Goal: Navigation & Orientation: Find specific page/section

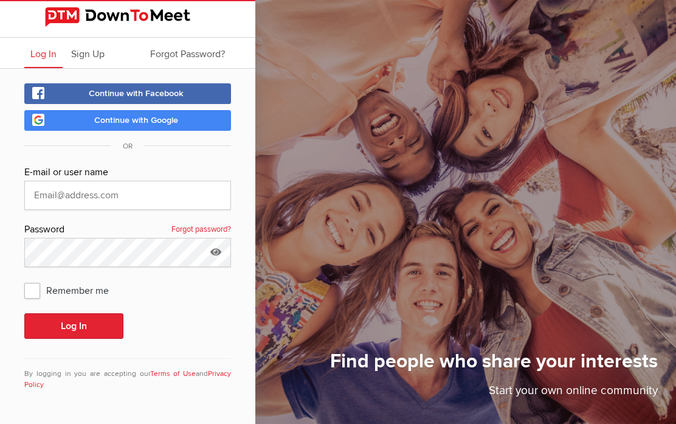
click at [93, 56] on span "Sign Up" at bounding box center [87, 54] width 33 height 12
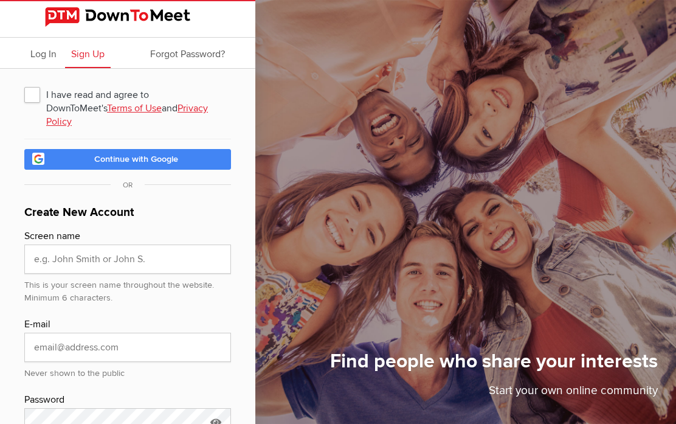
click at [40, 99] on span "I have read and agree to DownToMeet's Terms of Use and Privacy Policy" at bounding box center [127, 94] width 207 height 22
click at [24, 83] on input "I have read and agree to DownToMeet's Terms of Use and Privacy Policy" at bounding box center [24, 83] width 1 height 1
checkbox input "true"
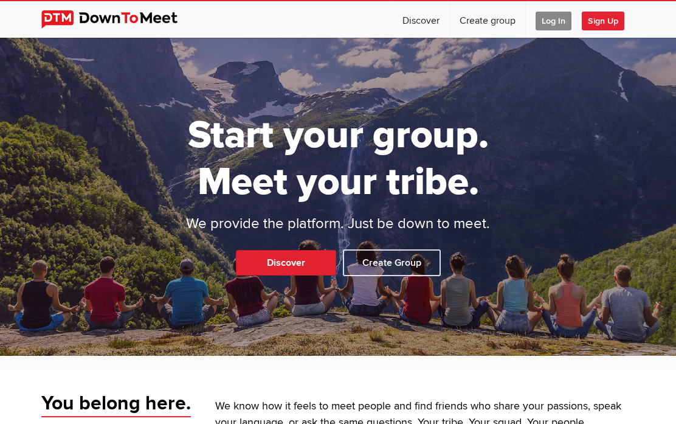
click at [424, 24] on link "Discover" at bounding box center [421, 19] width 57 height 36
select select "null"
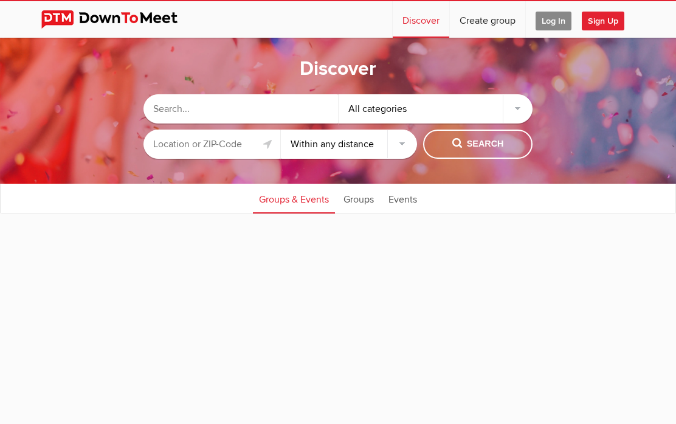
click at [234, 148] on input "text" at bounding box center [211, 144] width 137 height 29
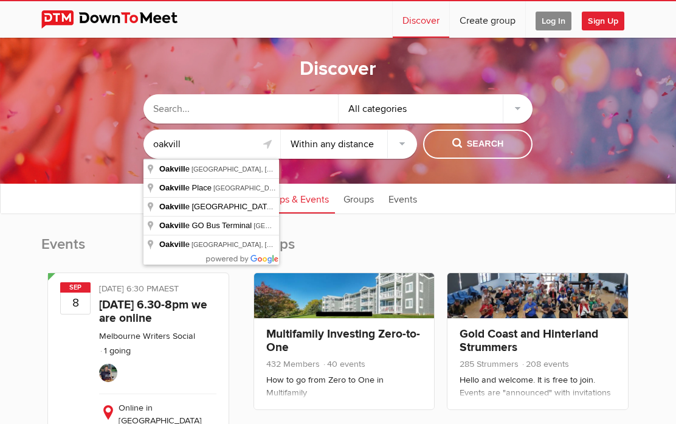
type input "Oakville, ON, Canada"
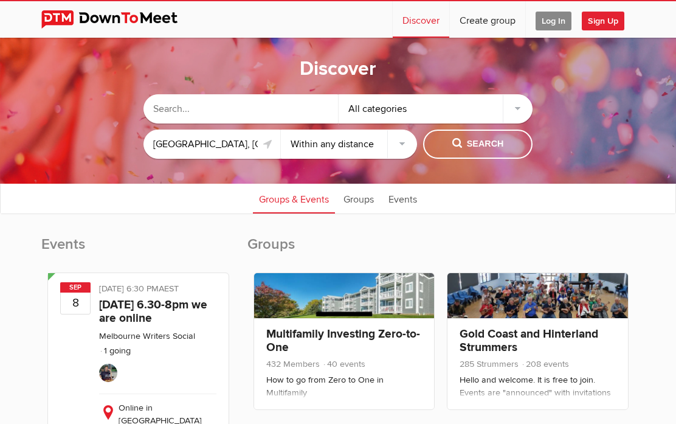
click at [362, 145] on select "Within 10 miles Within 25 miles Within 50 miles Within 100 miles Within any dis…" at bounding box center [349, 144] width 137 height 29
select select "50"
click at [498, 147] on span "Search" at bounding box center [478, 143] width 52 height 13
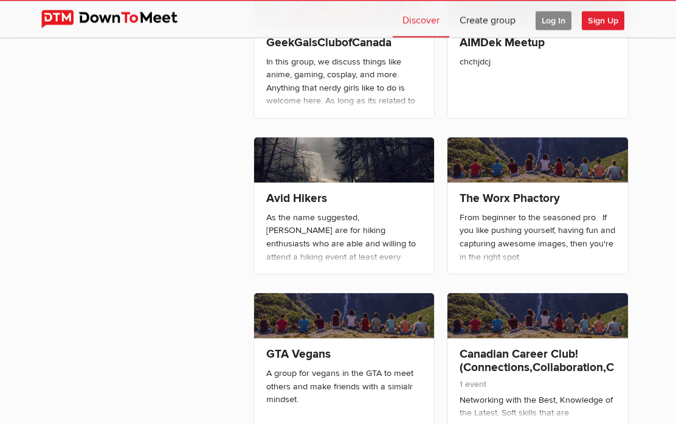
scroll to position [761, 0]
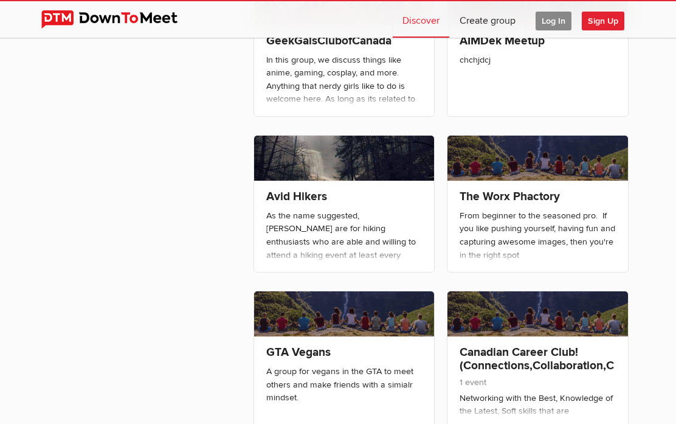
click at [307, 197] on link "Avid Hikers" at bounding box center [296, 196] width 61 height 15
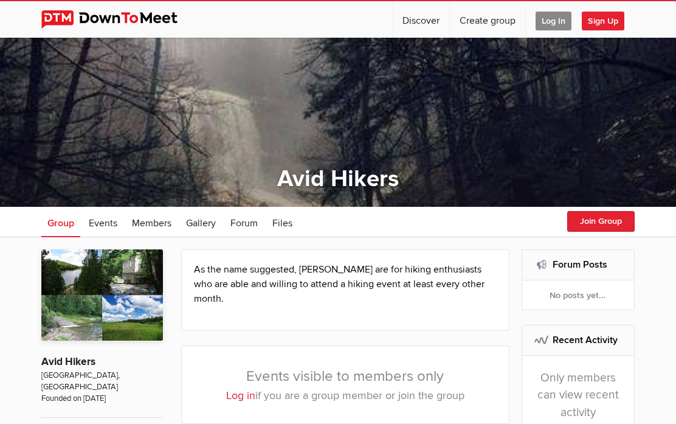
select select "null"
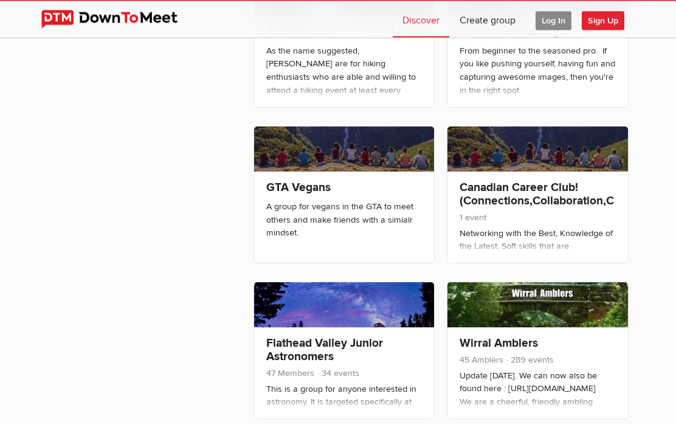
scroll to position [926, 0]
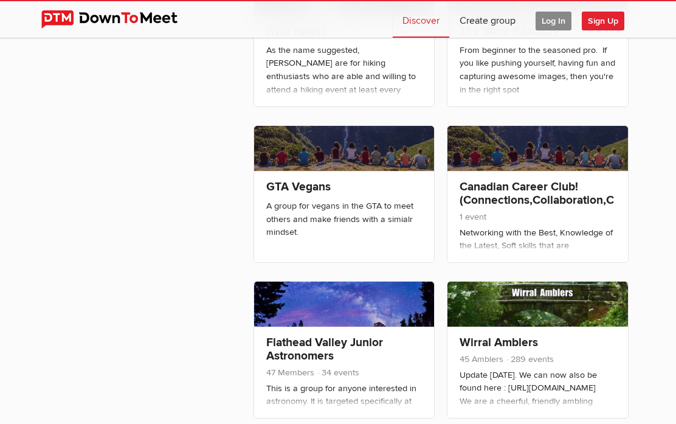
click at [302, 186] on link "GTA Vegans" at bounding box center [298, 186] width 64 height 15
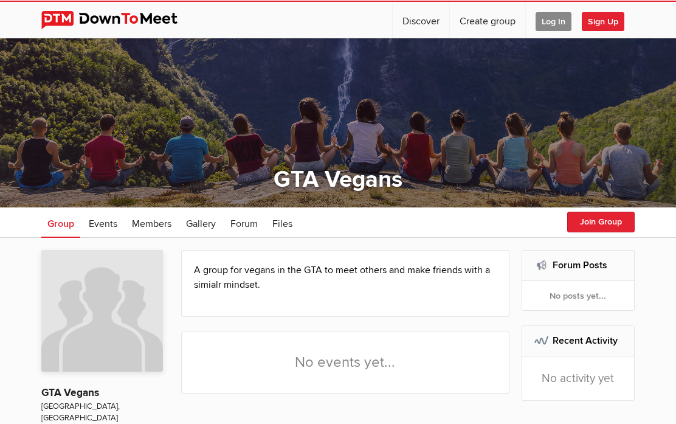
select select "null"
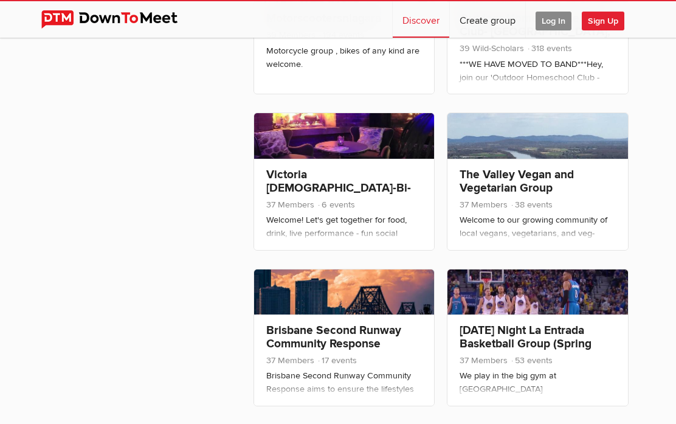
scroll to position [1561, 0]
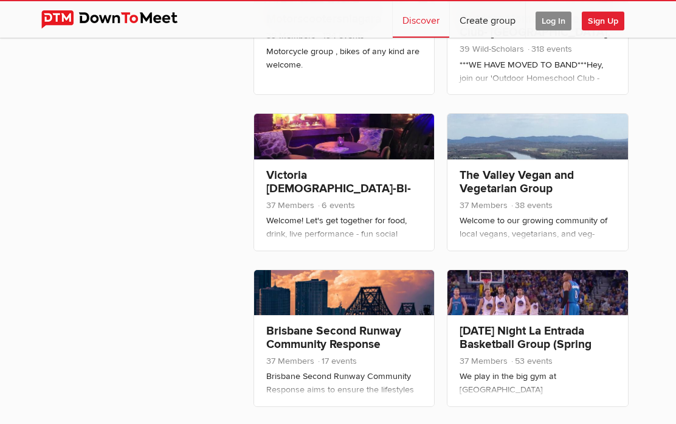
click at [542, 179] on link "The Valley Vegan and Vegetarian Group" at bounding box center [517, 182] width 114 height 28
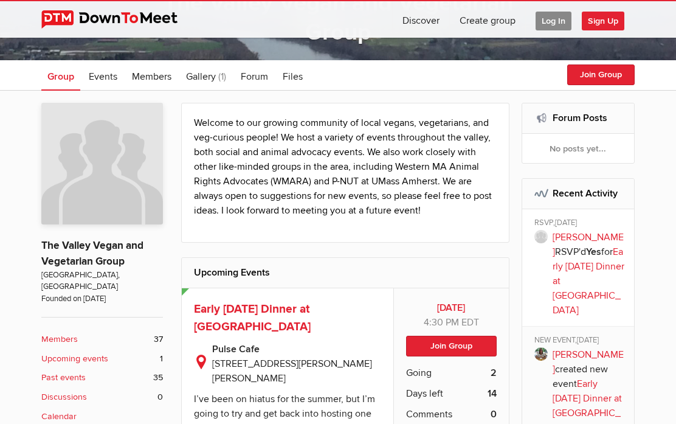
scroll to position [151, 0]
